Goal: Information Seeking & Learning: Check status

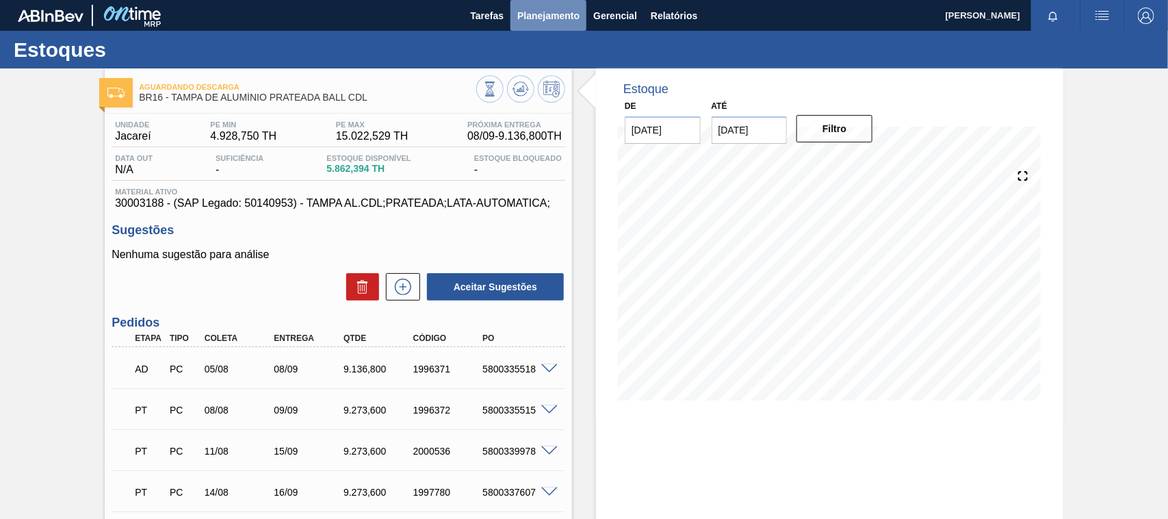
click at [537, 11] on span "Planejamento" at bounding box center [548, 16] width 62 height 16
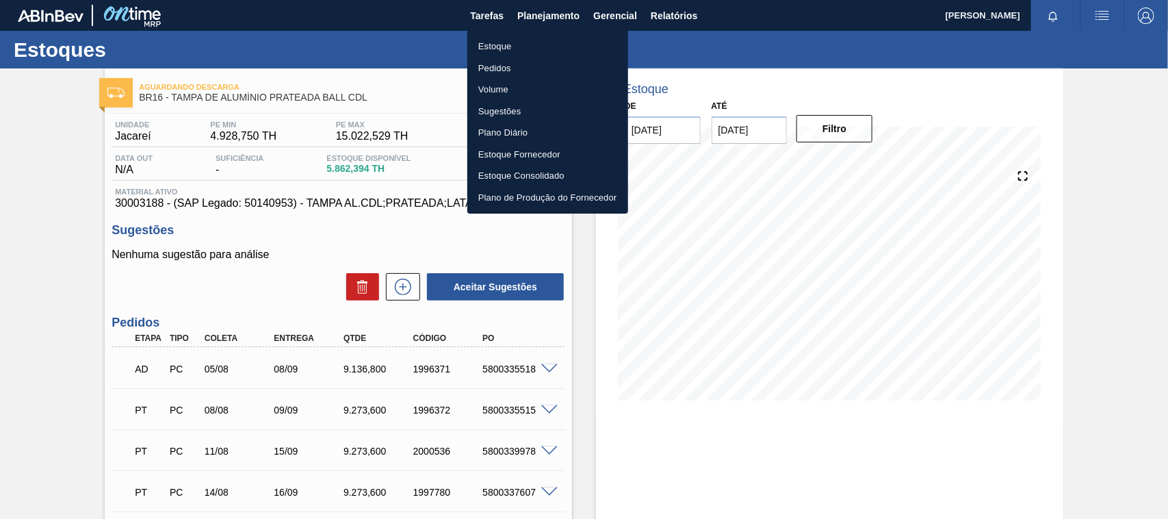
click at [504, 49] on li "Estoque" at bounding box center [547, 47] width 161 height 22
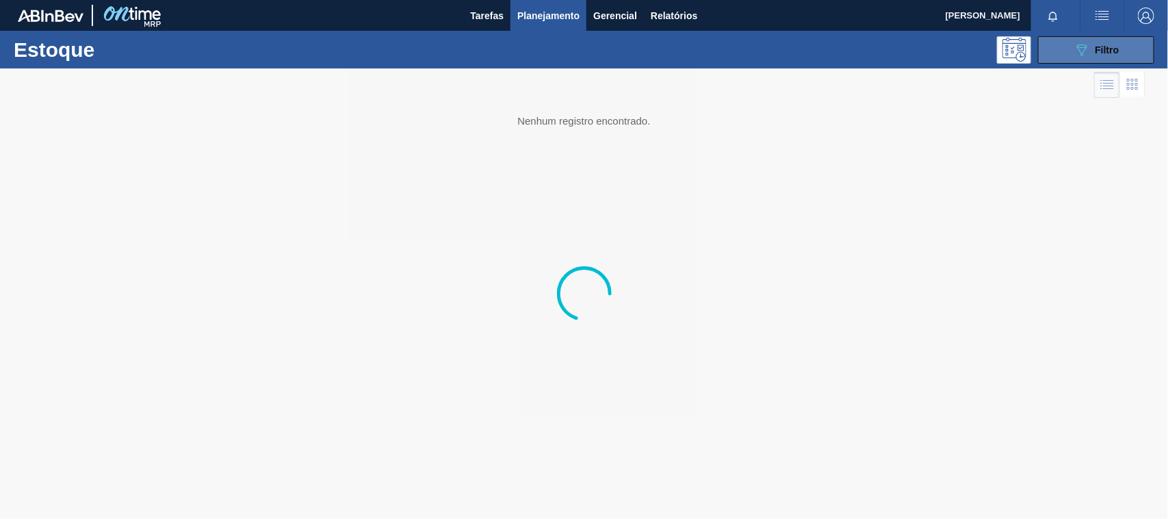
click at [1079, 51] on icon "089F7B8B-B2A5-4AFE-B5C0-19BA573D28AC" at bounding box center [1082, 50] width 16 height 16
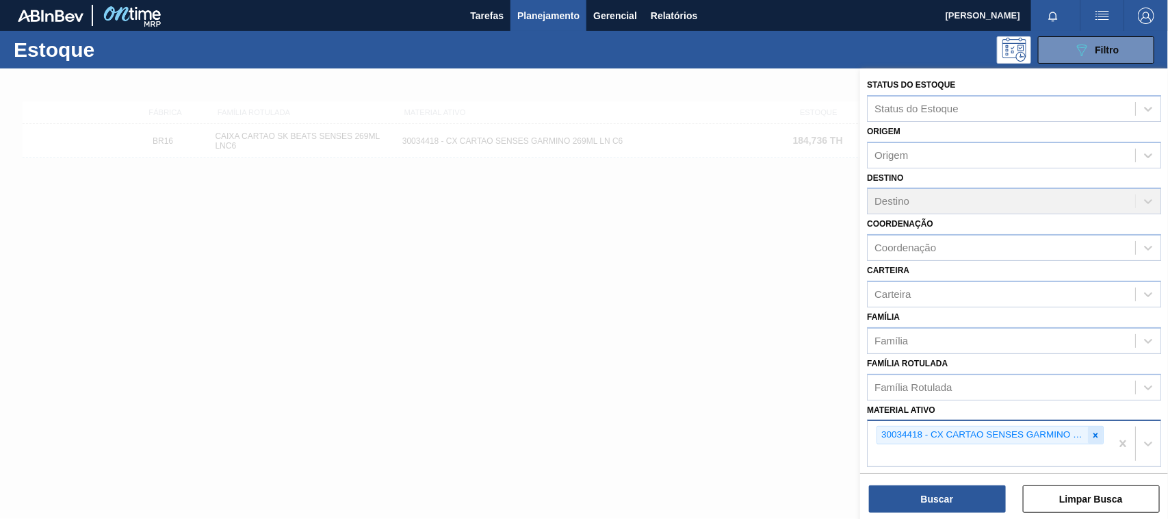
click at [1091, 435] on icon at bounding box center [1096, 436] width 10 height 10
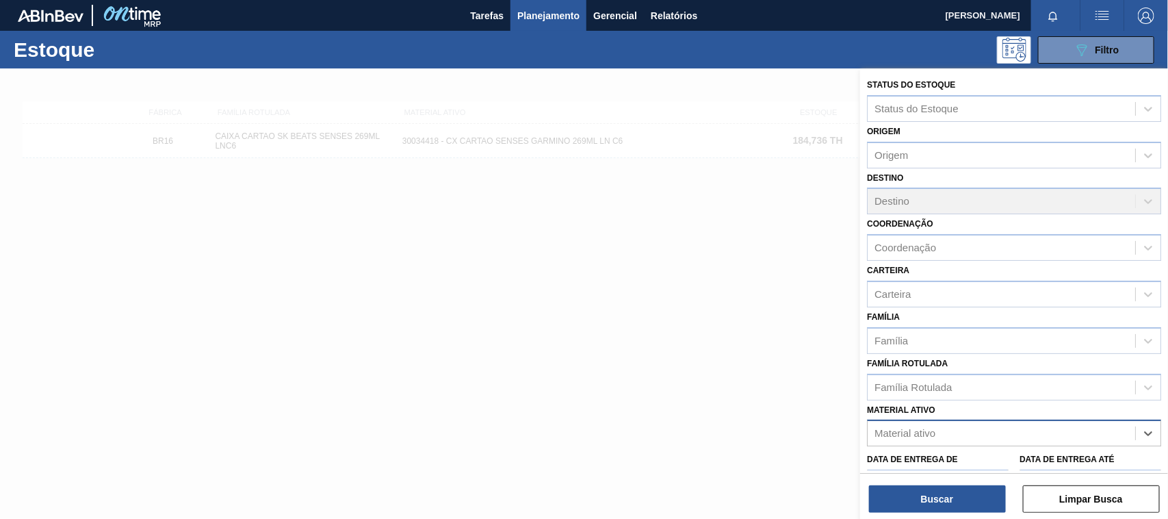
paste ativo "30034414"
type ativo "30034414"
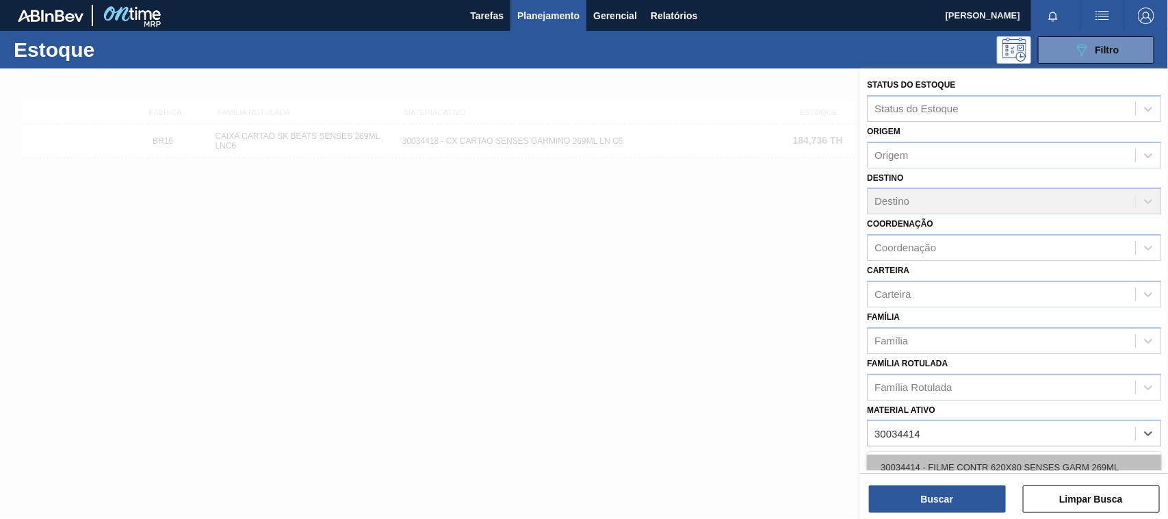
click at [964, 461] on div "30034414 - FILME CONTR 620X80 SENSES GARM 269ML" at bounding box center [1014, 466] width 294 height 25
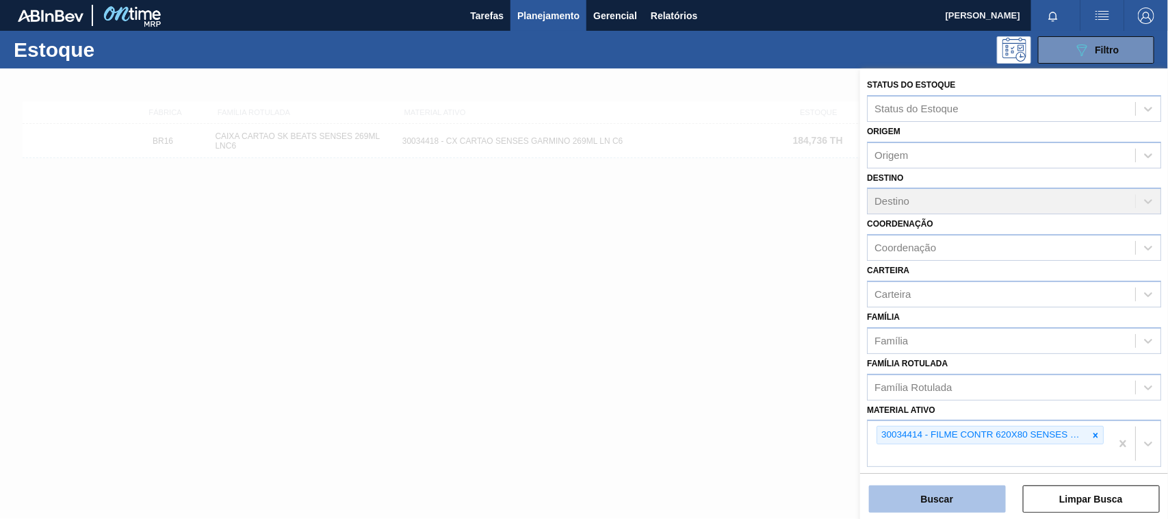
click at [959, 493] on button "Buscar" at bounding box center [937, 498] width 137 height 27
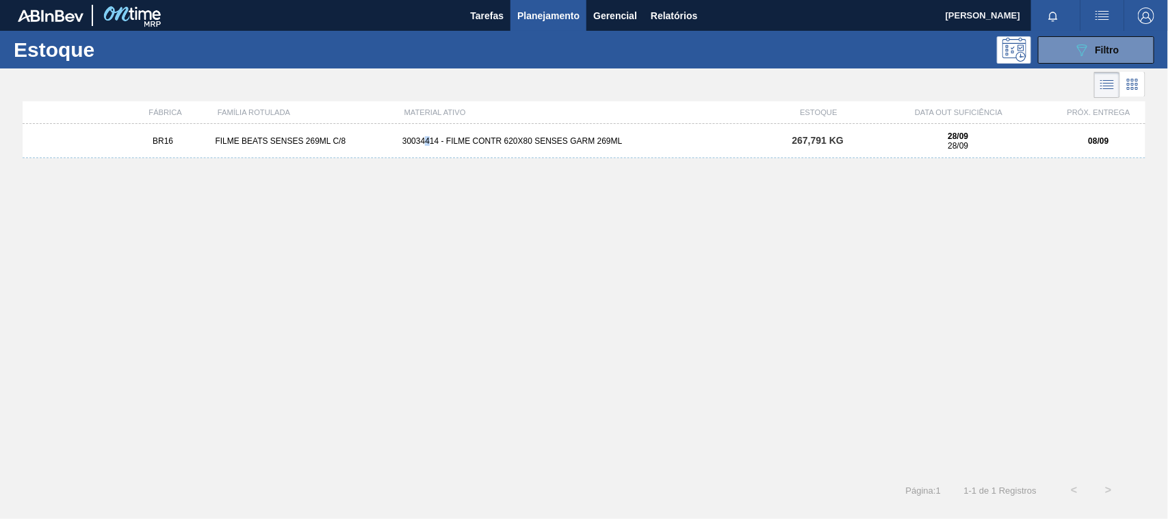
drag, startPoint x: 428, startPoint y: 146, endPoint x: 347, endPoint y: 99, distance: 93.2
click at [423, 146] on div "BR16 FILME BEATS SENSES 269ML C/8 30034414 - FILME CONTR 620X80 SENSES GARM 269…" at bounding box center [584, 141] width 1123 height 34
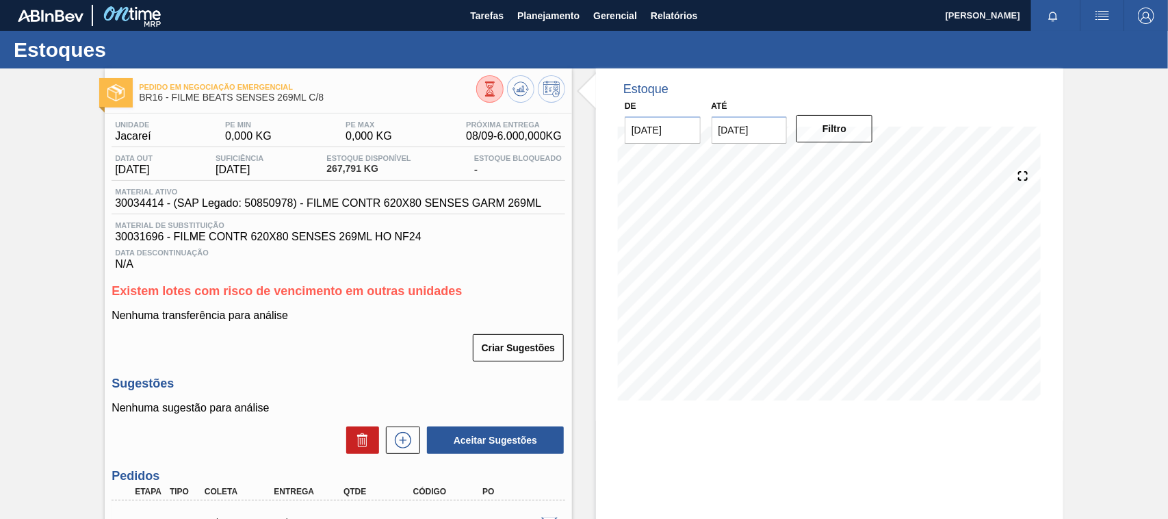
scroll to position [171, 0]
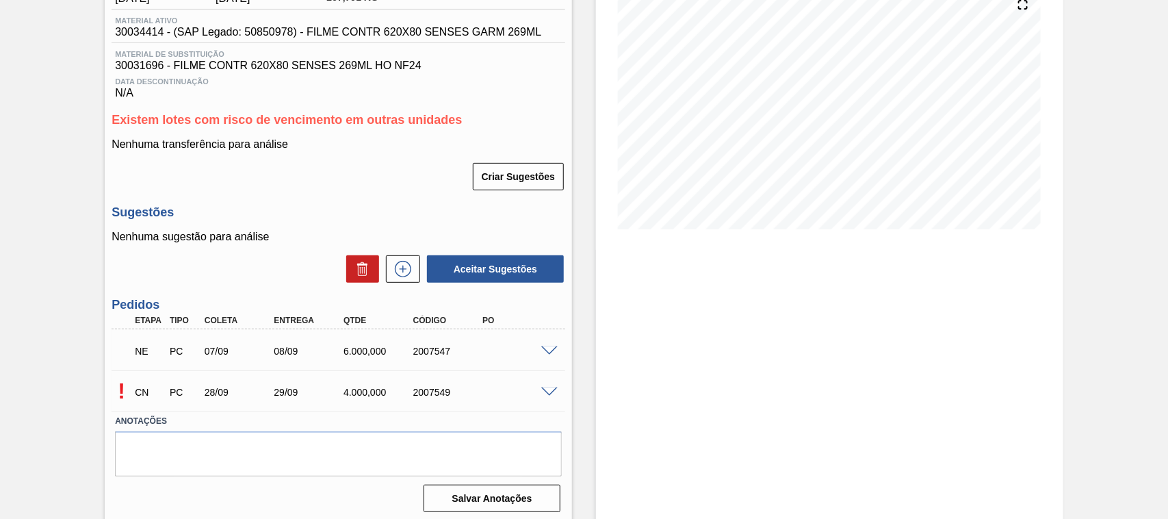
click at [538, 351] on div at bounding box center [551, 350] width 27 height 10
click at [549, 352] on span at bounding box center [549, 351] width 16 height 10
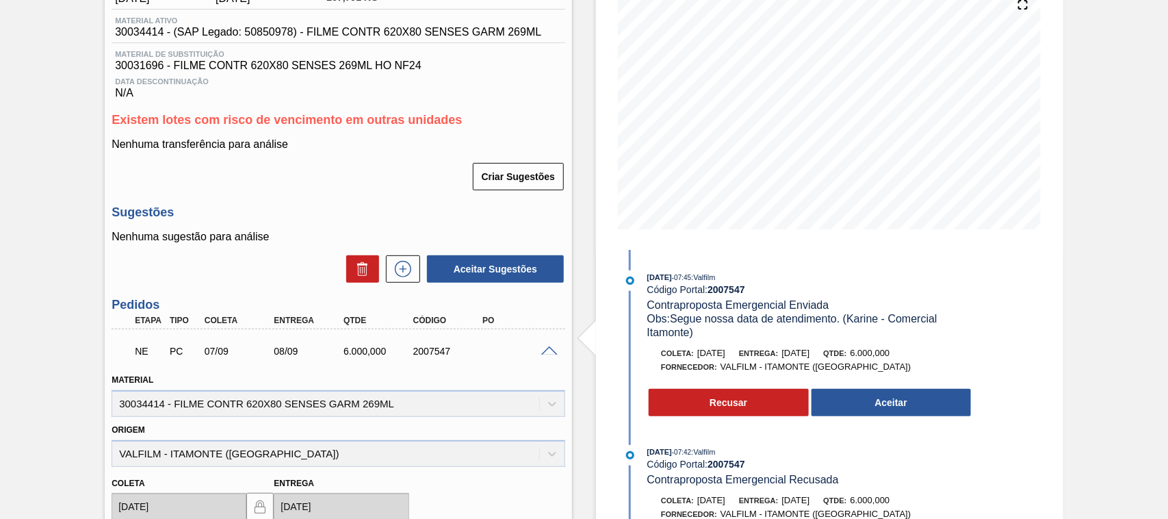
click at [101, 231] on div "Pedido em Negociação Emergencial BR16 - FILME BEATS SENSES 269ML C/8 Unidade Ja…" at bounding box center [584, 377] width 1168 height 961
click at [546, 356] on span at bounding box center [549, 351] width 16 height 10
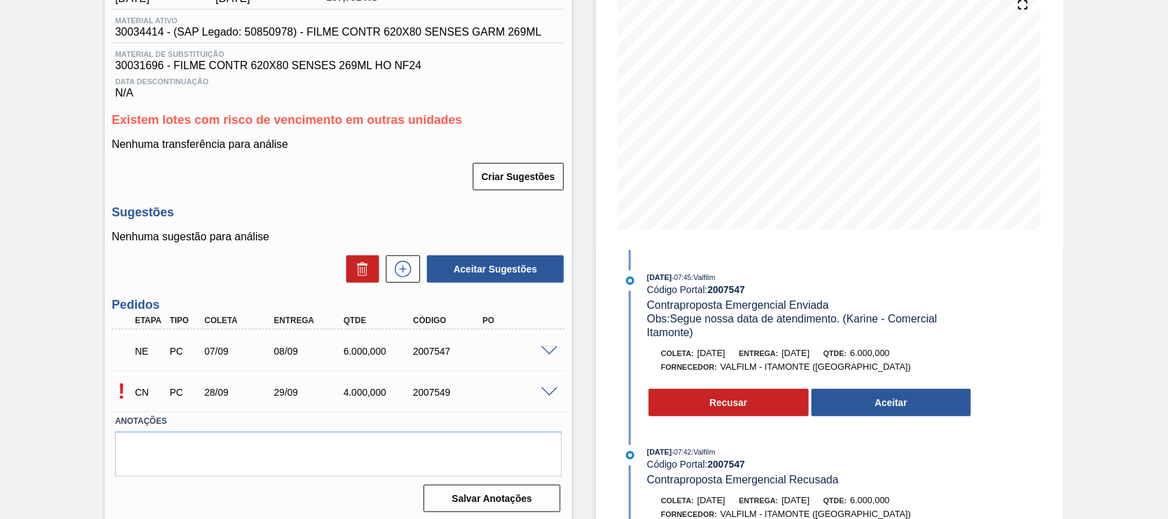
scroll to position [86, 0]
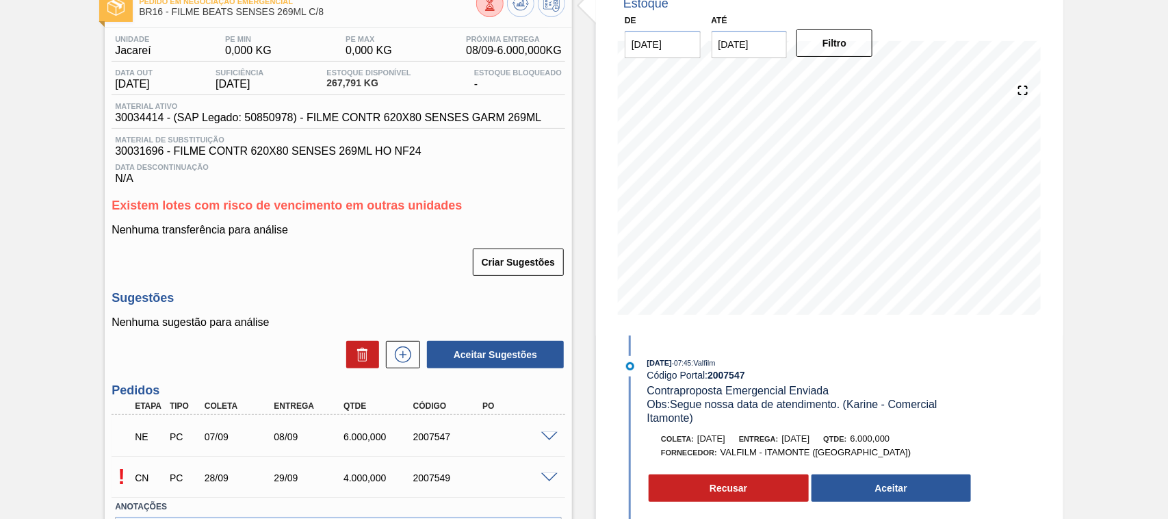
click at [551, 439] on span at bounding box center [549, 437] width 16 height 10
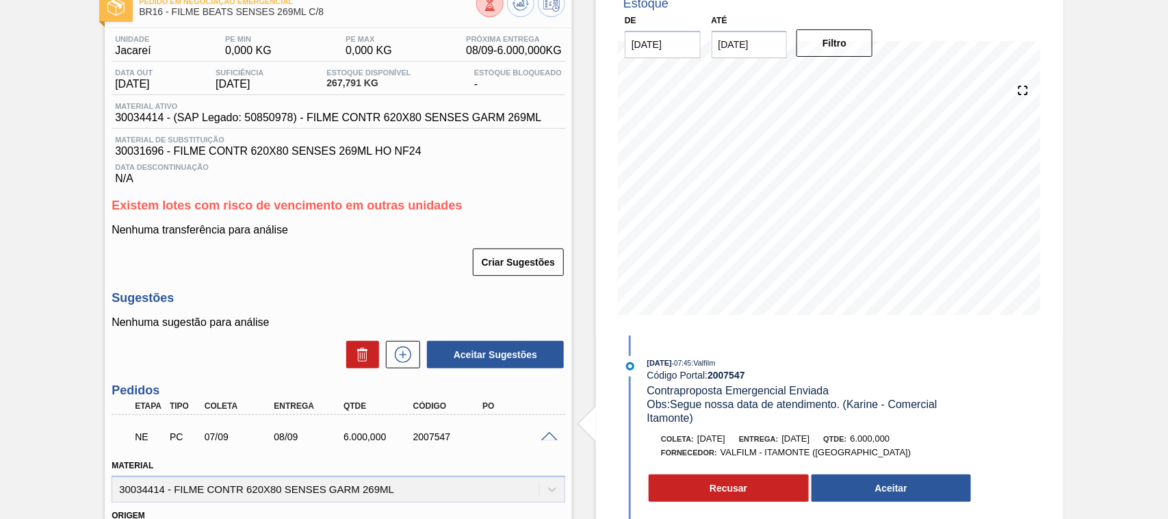
scroll to position [0, 0]
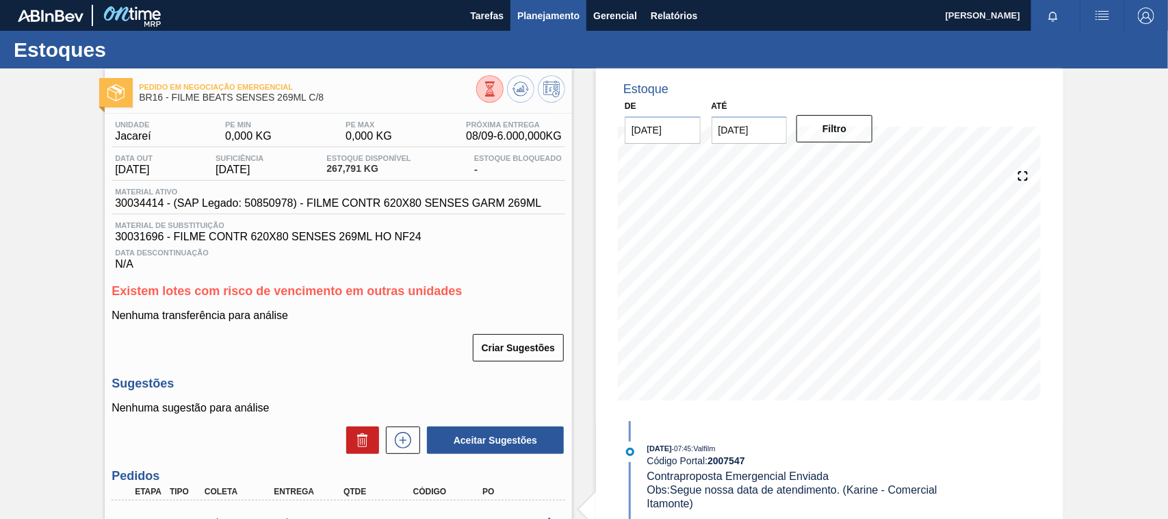
click at [532, 25] on button "Planejamento" at bounding box center [549, 15] width 76 height 31
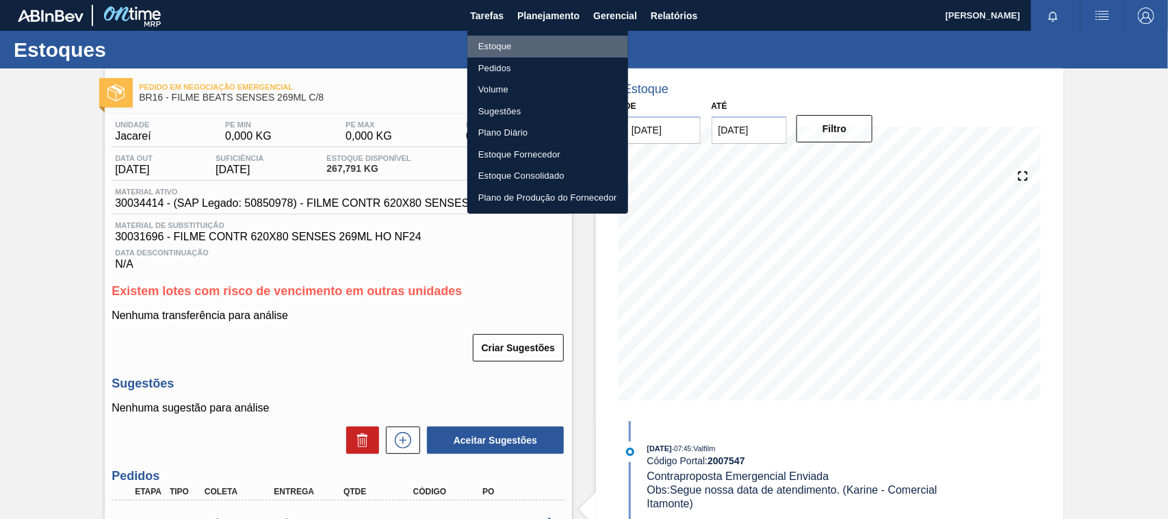
click at [490, 48] on li "Estoque" at bounding box center [547, 47] width 161 height 22
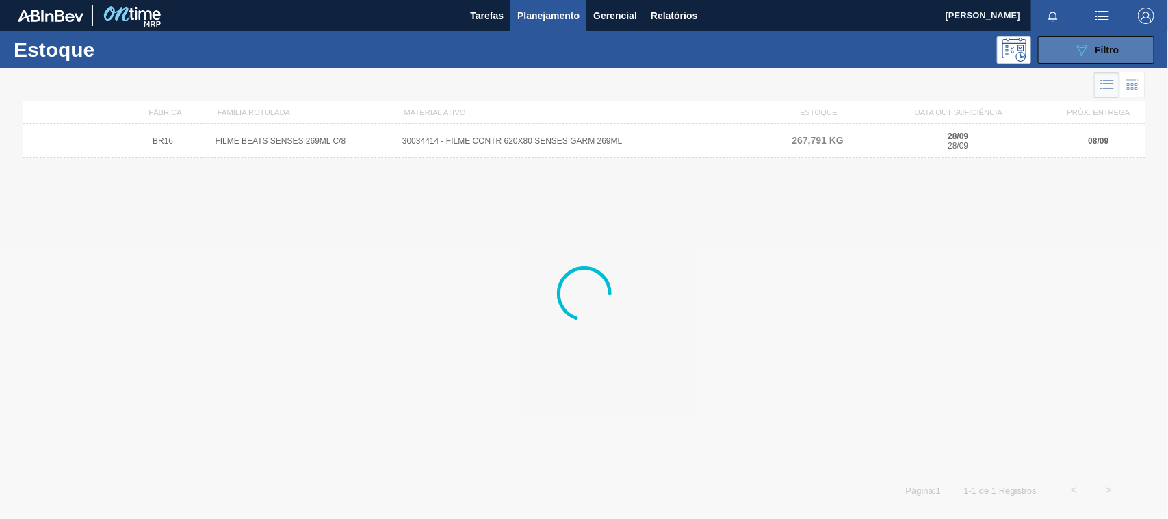
click at [1077, 56] on icon "089F7B8B-B2A5-4AFE-B5C0-19BA573D28AC" at bounding box center [1082, 50] width 16 height 16
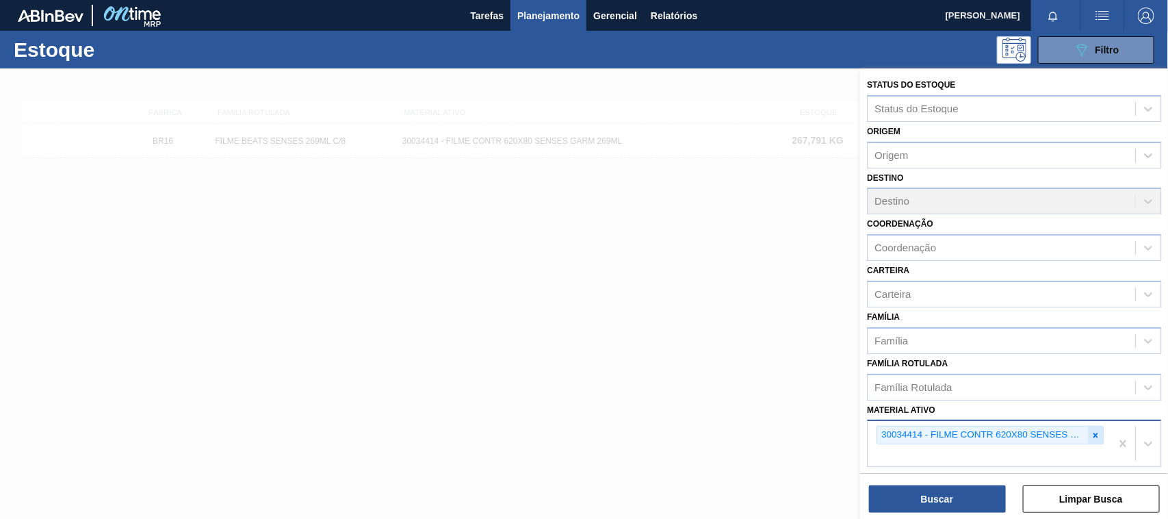
click at [1095, 431] on icon at bounding box center [1096, 436] width 10 height 10
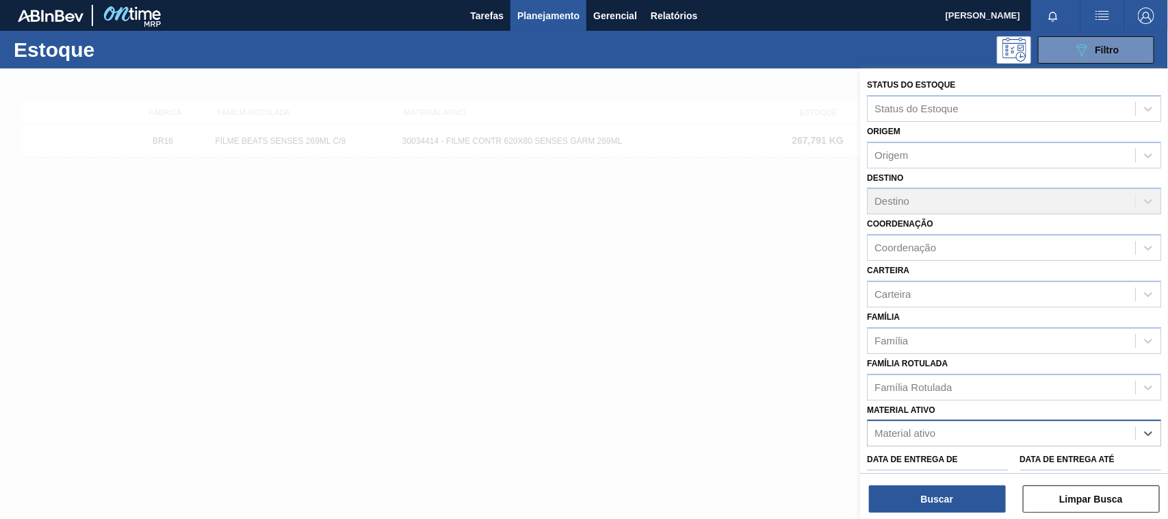
paste ativo "30033729"
type ativo "30033729"
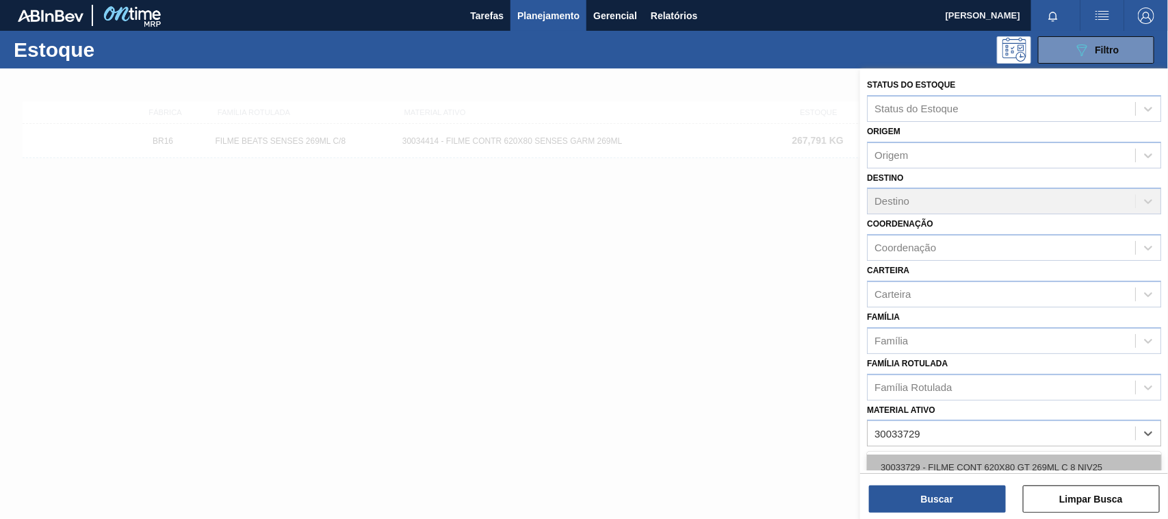
click at [1020, 465] on div "30033729 - FILME CONT 620X80 GT 269ML C 8 NIV25" at bounding box center [1014, 466] width 294 height 25
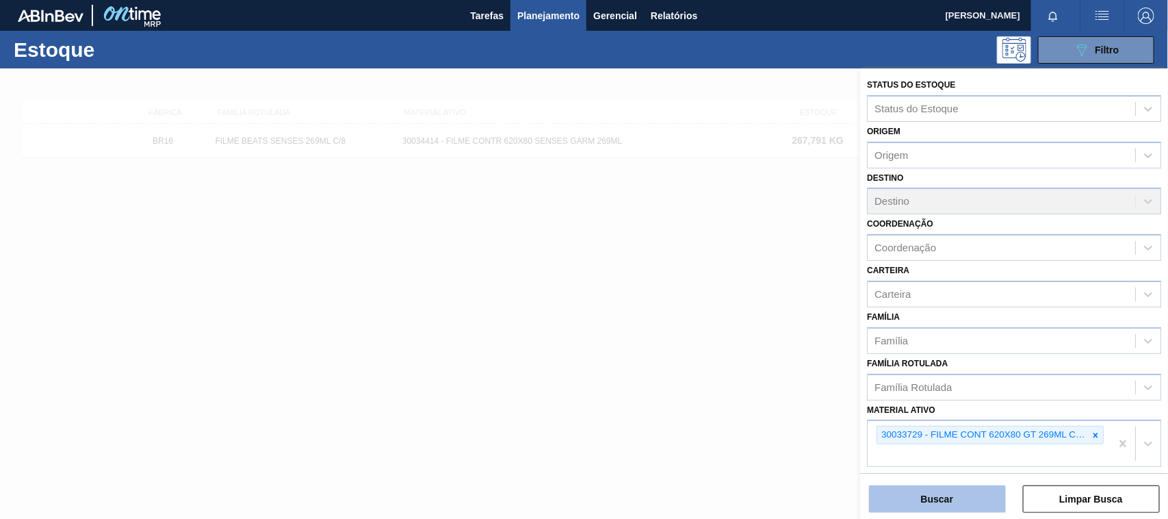
click at [974, 493] on button "Buscar" at bounding box center [937, 498] width 137 height 27
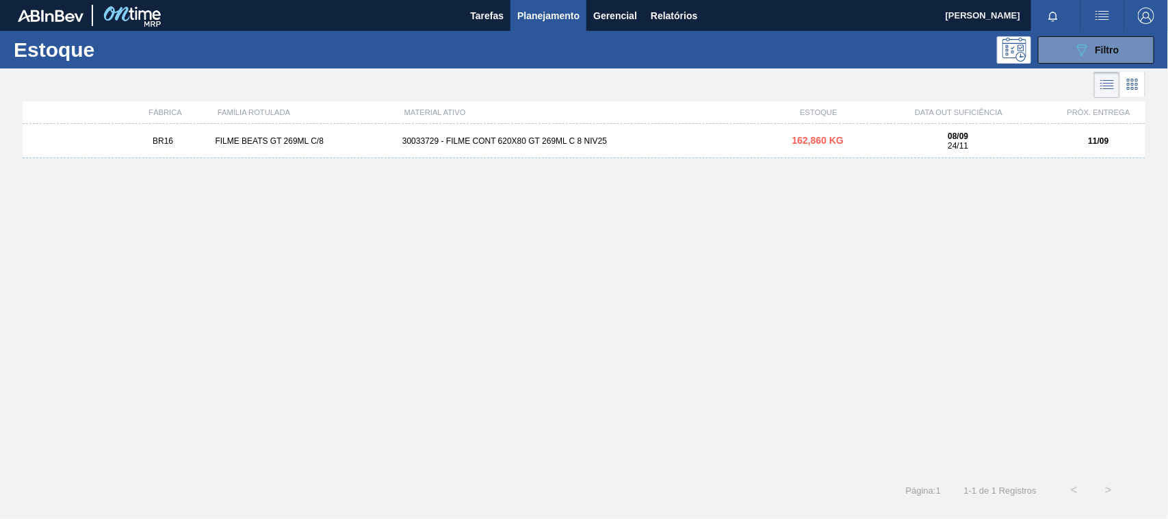
click at [536, 148] on div "BR16 FILME BEATS GT 269ML C/8 30033729 - FILME CONT 620X80 GT 269ML C 8 NIV25 1…" at bounding box center [584, 141] width 1123 height 34
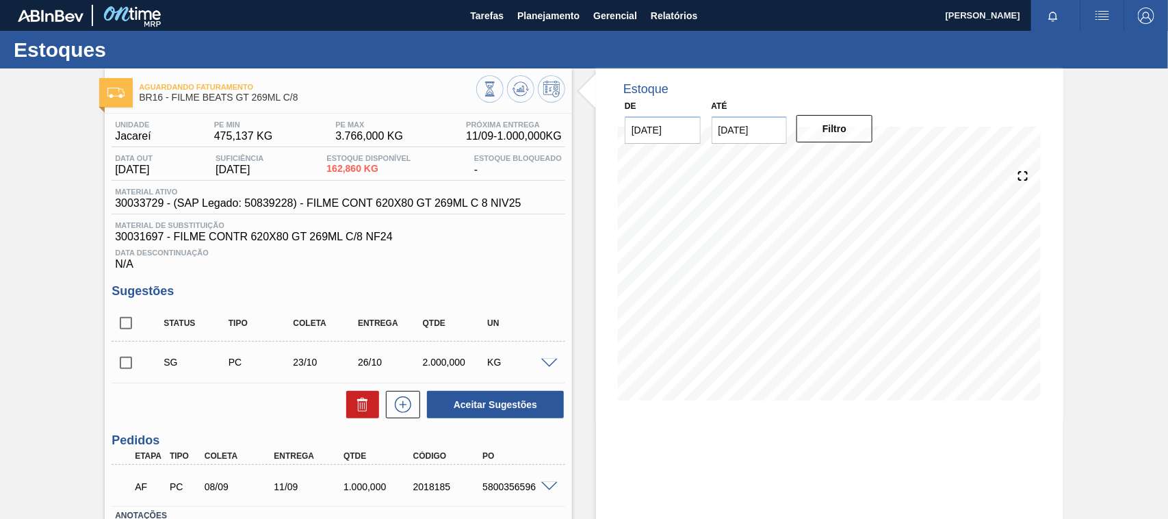
scroll to position [101, 0]
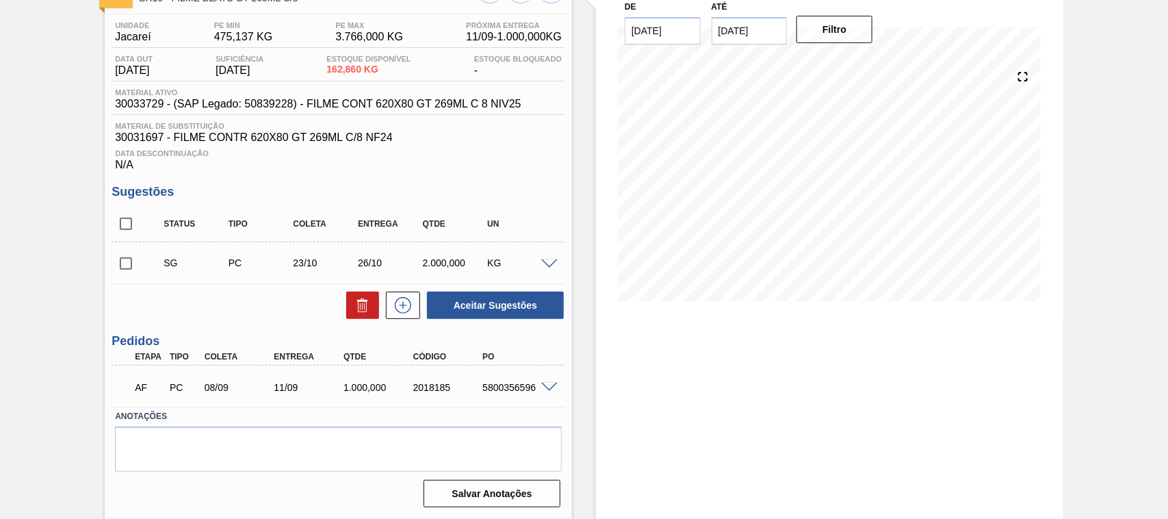
click at [552, 378] on div "AF PC 08/09 11/09 1.000,000 2018185 5800356596" at bounding box center [339, 386] width 454 height 34
click at [552, 385] on span at bounding box center [549, 388] width 16 height 10
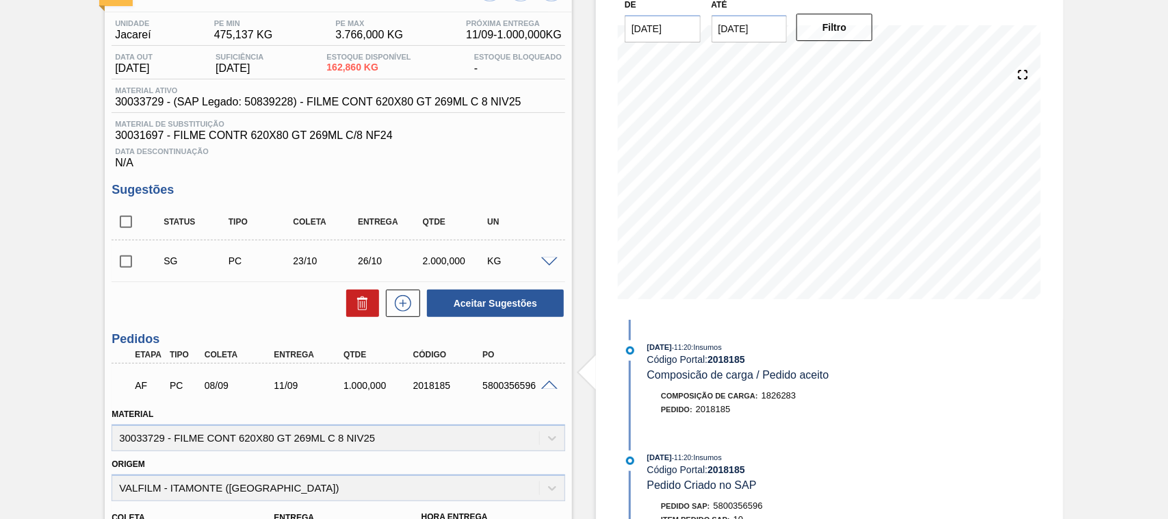
scroll to position [0, 0]
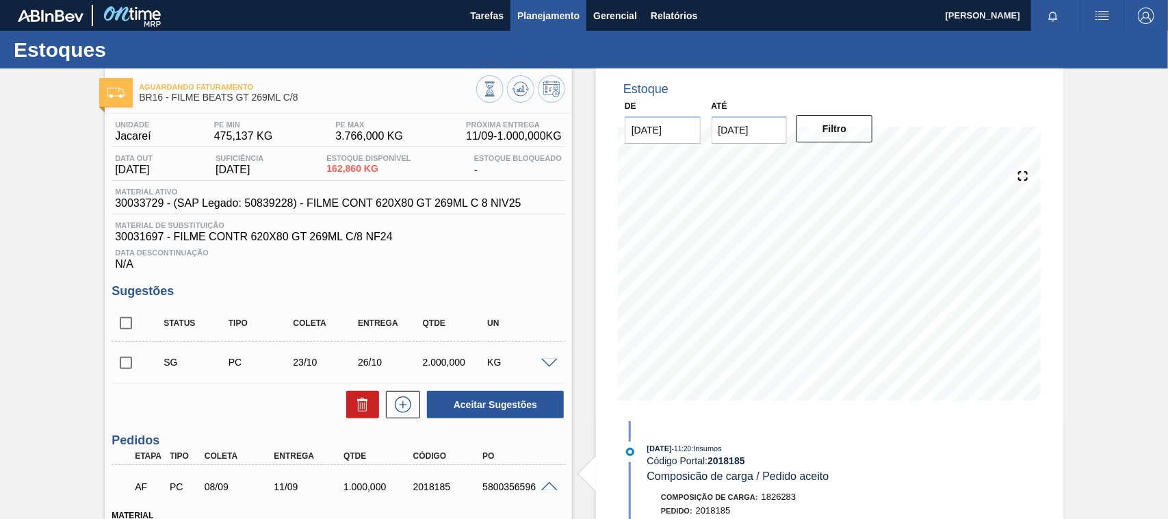
drag, startPoint x: 551, startPoint y: 31, endPoint x: 552, endPoint y: 19, distance: 11.7
click at [551, 31] on div "Estoques" at bounding box center [584, 50] width 1168 height 38
click at [552, 15] on span "Planejamento" at bounding box center [548, 16] width 62 height 16
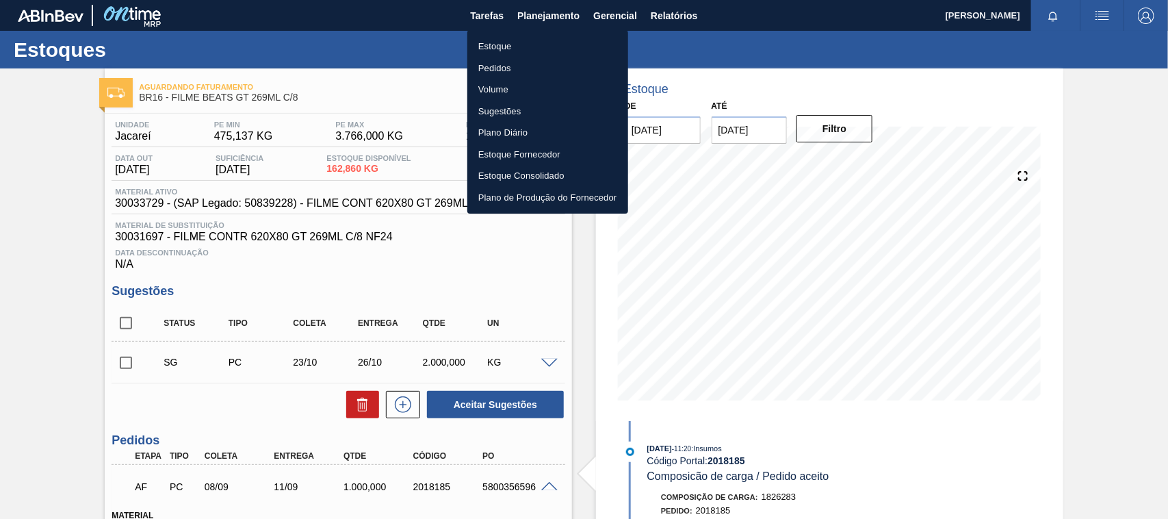
click at [505, 45] on li "Estoque" at bounding box center [547, 47] width 161 height 22
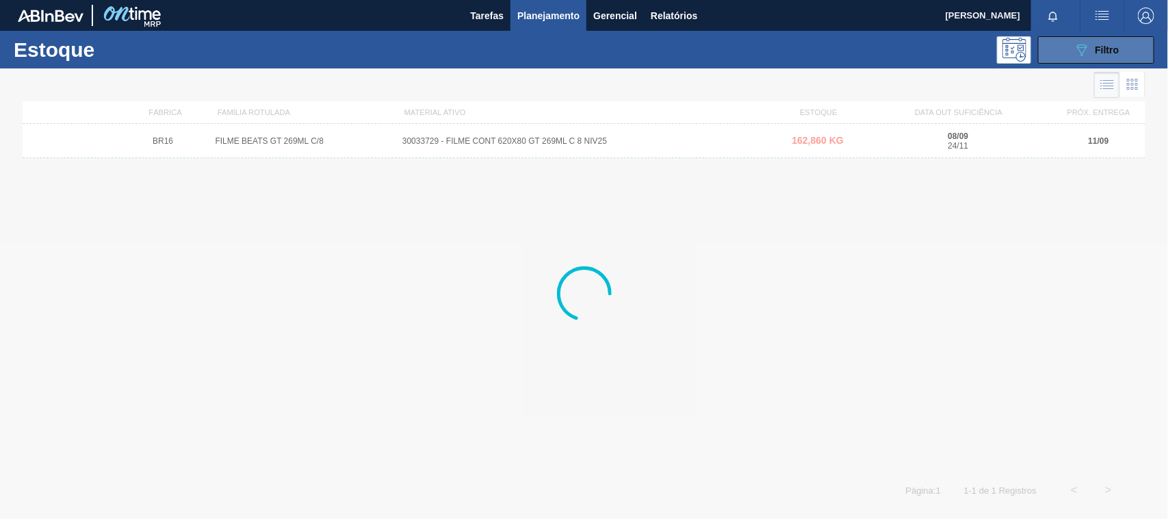
click at [1068, 62] on button "089F7B8B-B2A5-4AFE-B5C0-19BA573D28AC Filtro" at bounding box center [1096, 49] width 116 height 27
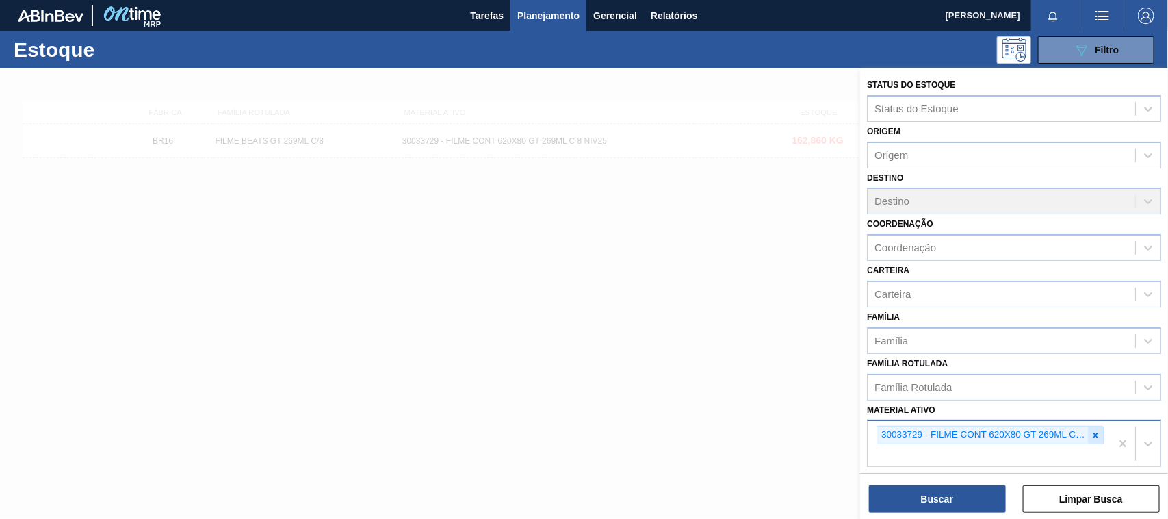
click at [1095, 431] on icon at bounding box center [1096, 436] width 10 height 10
paste ativo "30033775"
type ativo "30033775"
click at [1038, 456] on div "30033775 - FILME C 800X80 ORIGINAL MP 269ML" at bounding box center [1014, 466] width 294 height 25
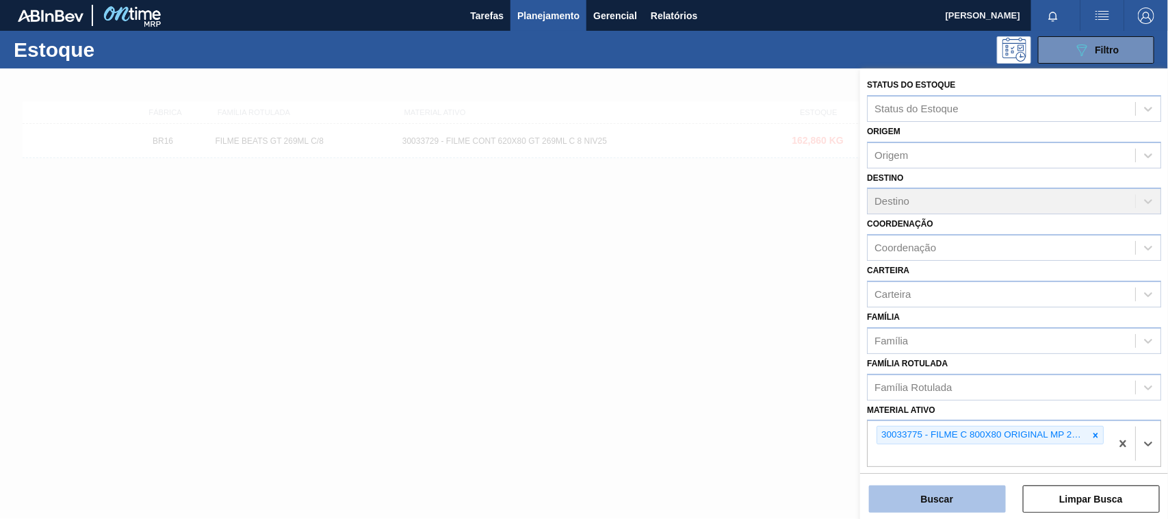
click at [982, 504] on button "Buscar" at bounding box center [937, 498] width 137 height 27
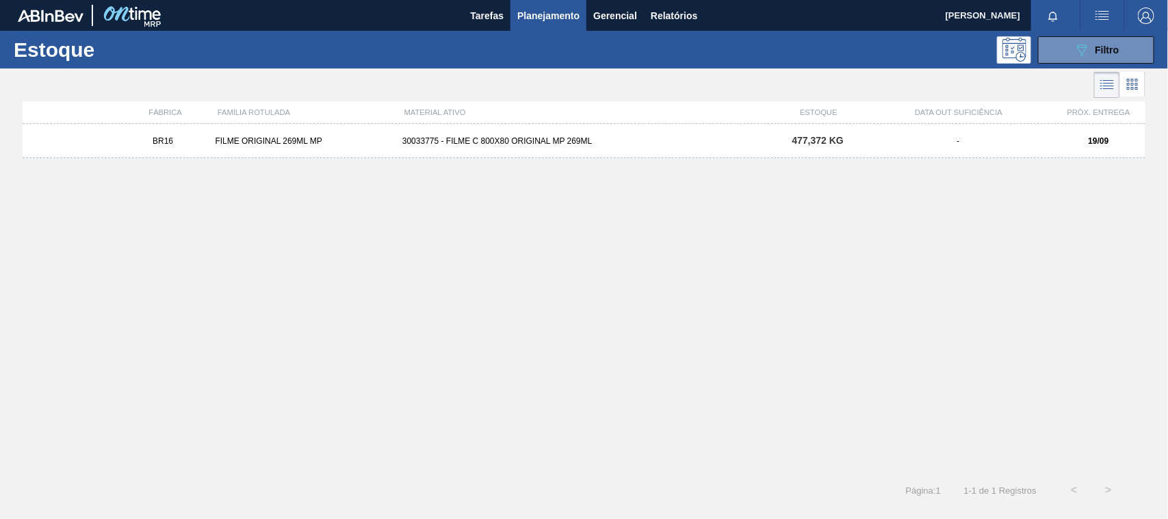
click at [707, 140] on div "30033775 - FILME C 800X80 ORIGINAL MP 269ML" at bounding box center [584, 141] width 374 height 10
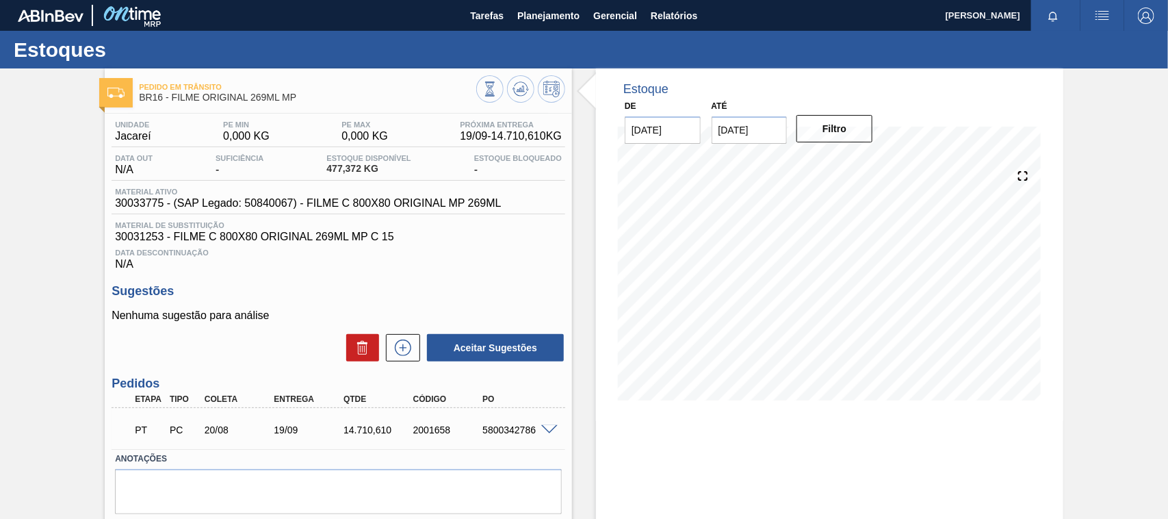
click at [551, 429] on span at bounding box center [549, 430] width 16 height 10
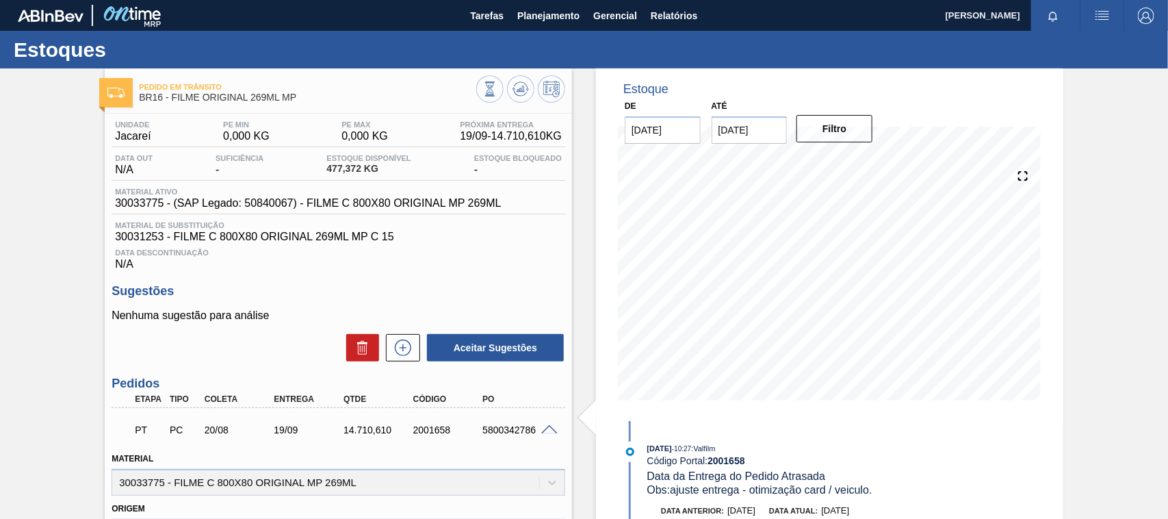
click at [511, 435] on div "5800342786" at bounding box center [517, 429] width 77 height 11
copy div "5800342786"
